Goal: Find specific page/section: Find specific page/section

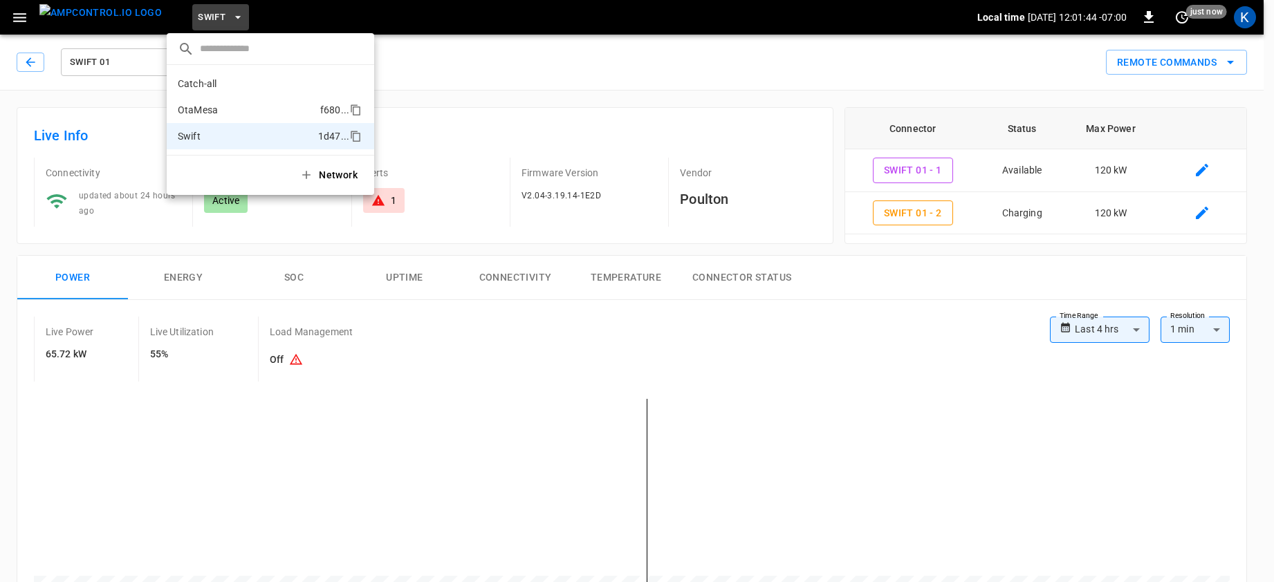
click at [203, 108] on p "OtaMesa" at bounding box center [246, 110] width 137 height 14
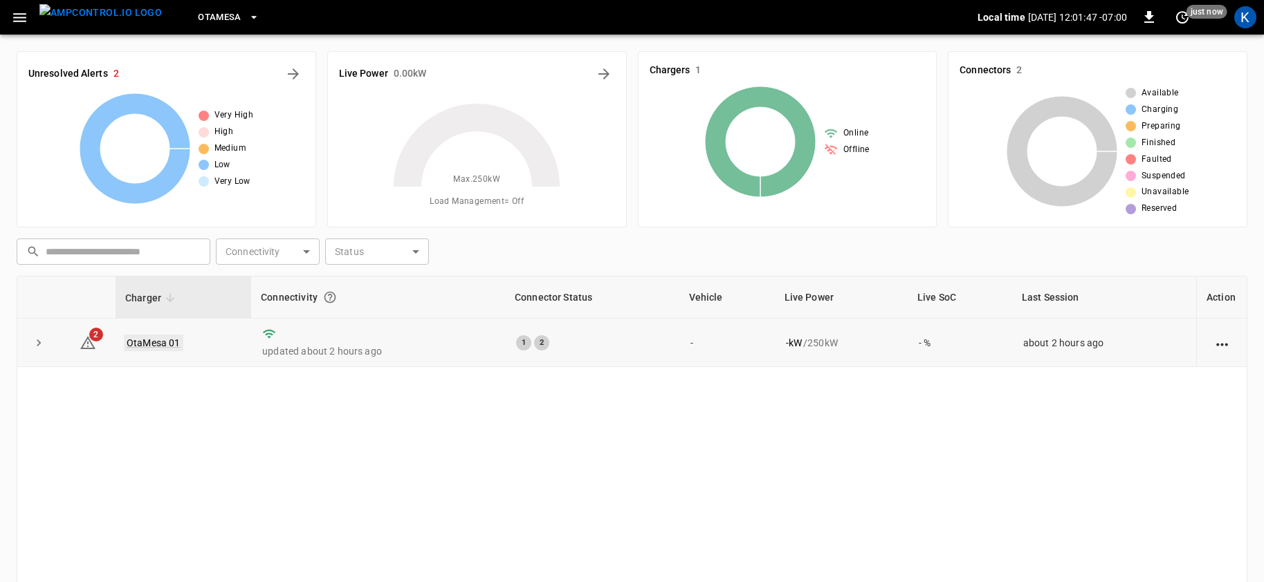
click at [149, 342] on link "OtaMesa 01" at bounding box center [153, 343] width 59 height 17
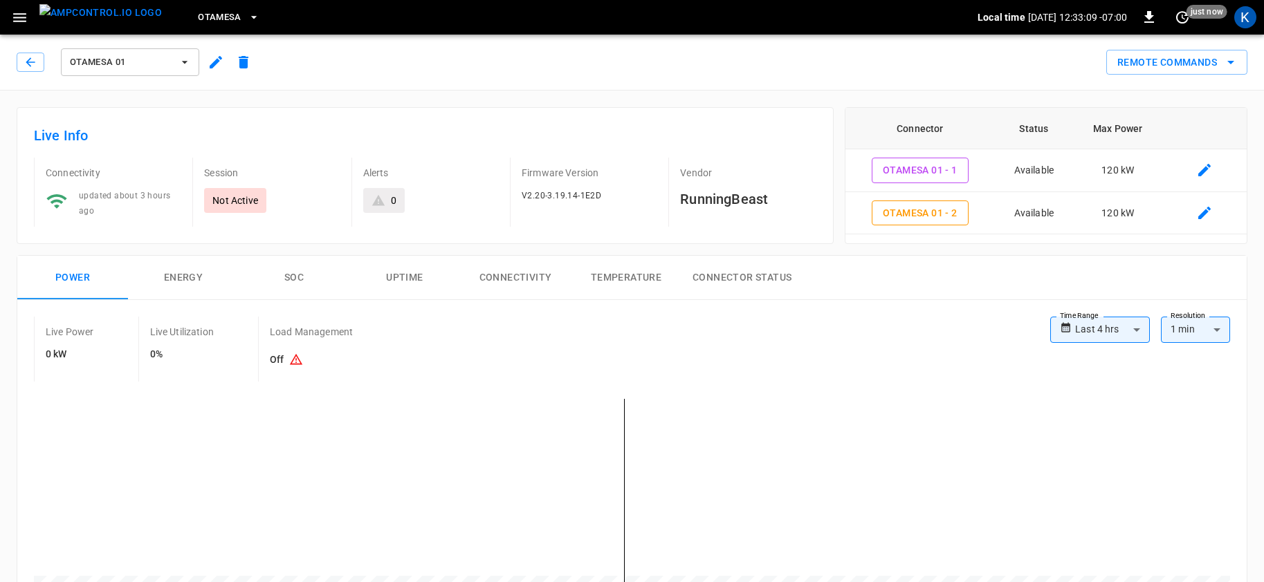
click at [198, 19] on span "OtaMesa" at bounding box center [220, 18] width 44 height 16
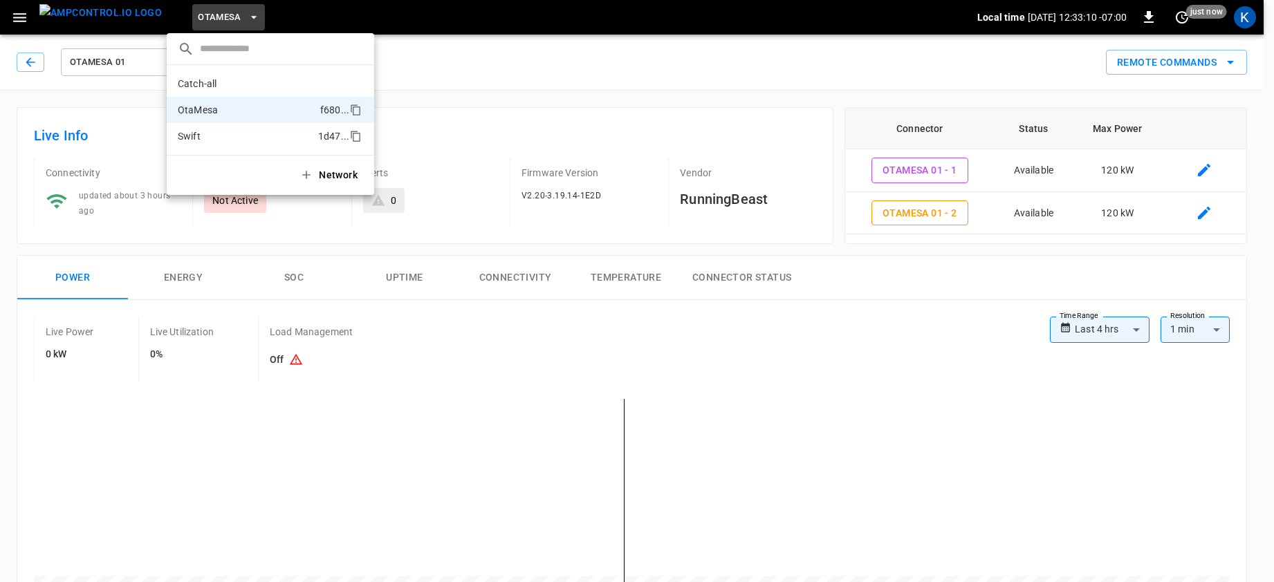
click at [206, 138] on p "Swift" at bounding box center [245, 136] width 135 height 14
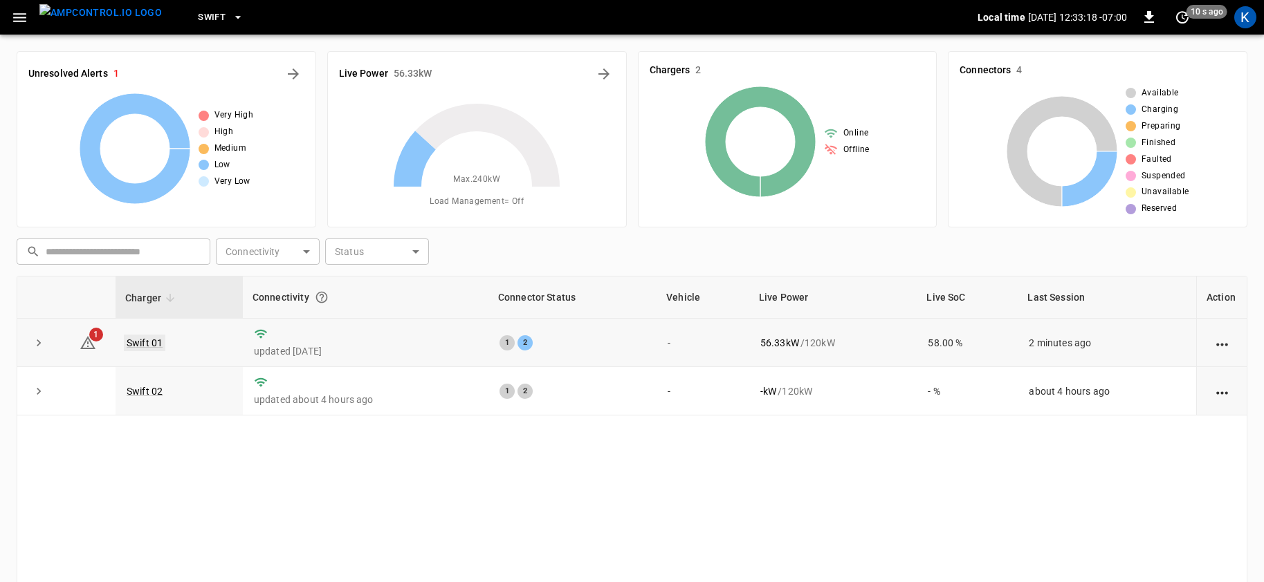
click at [139, 341] on link "Swift 01" at bounding box center [145, 343] width 42 height 17
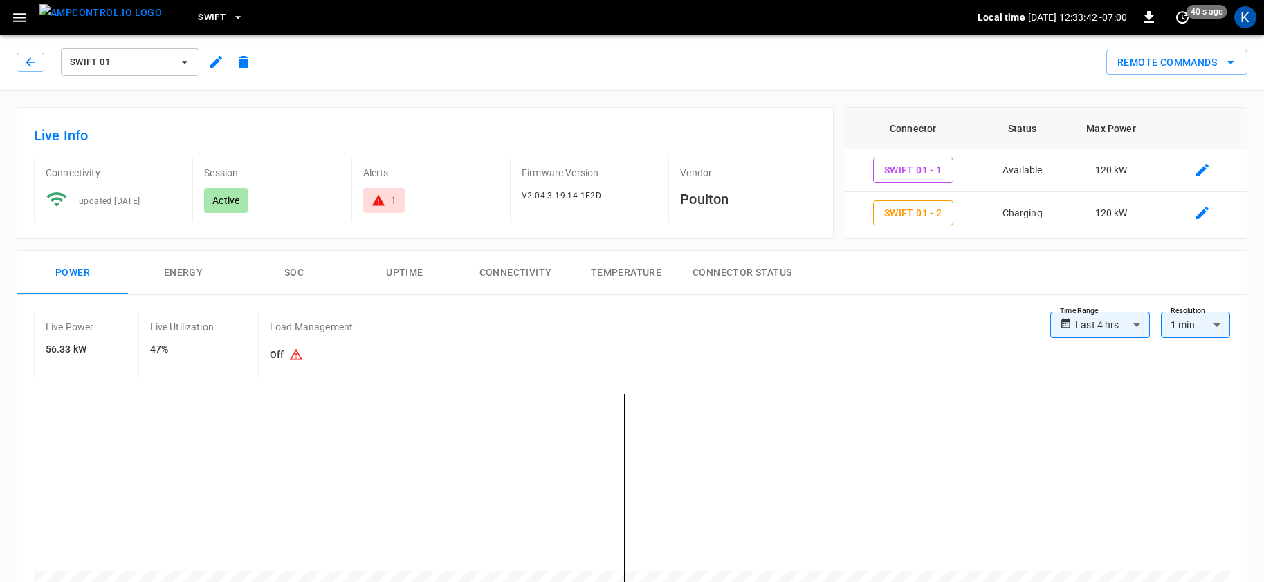
click at [390, 56] on div "Remote Commands" at bounding box center [752, 57] width 990 height 37
